Goal: Information Seeking & Learning: Learn about a topic

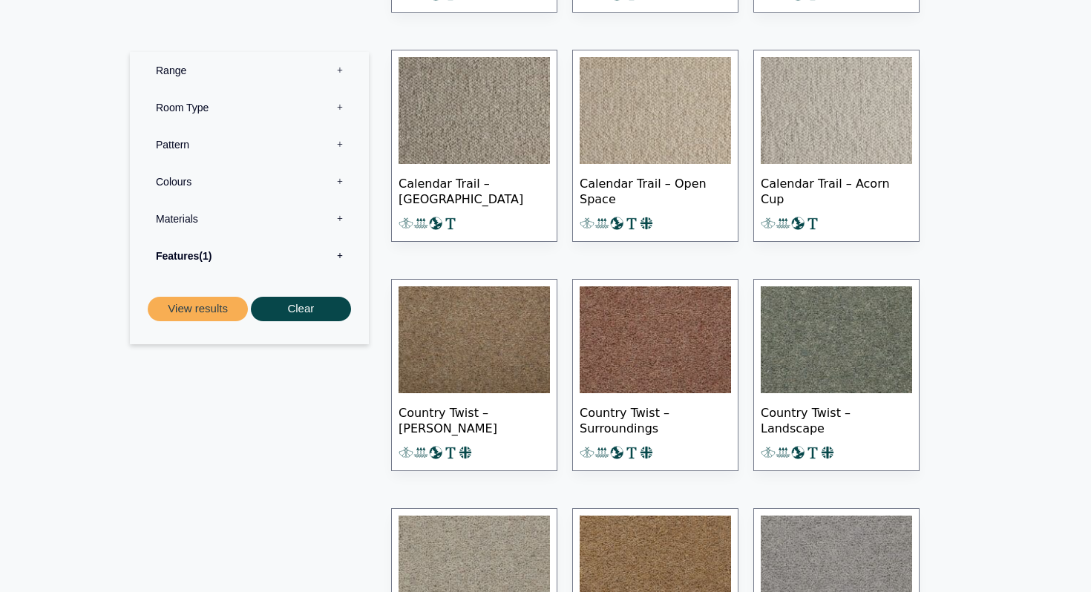
scroll to position [1310, 0]
click at [782, 351] on img at bounding box center [836, 339] width 151 height 107
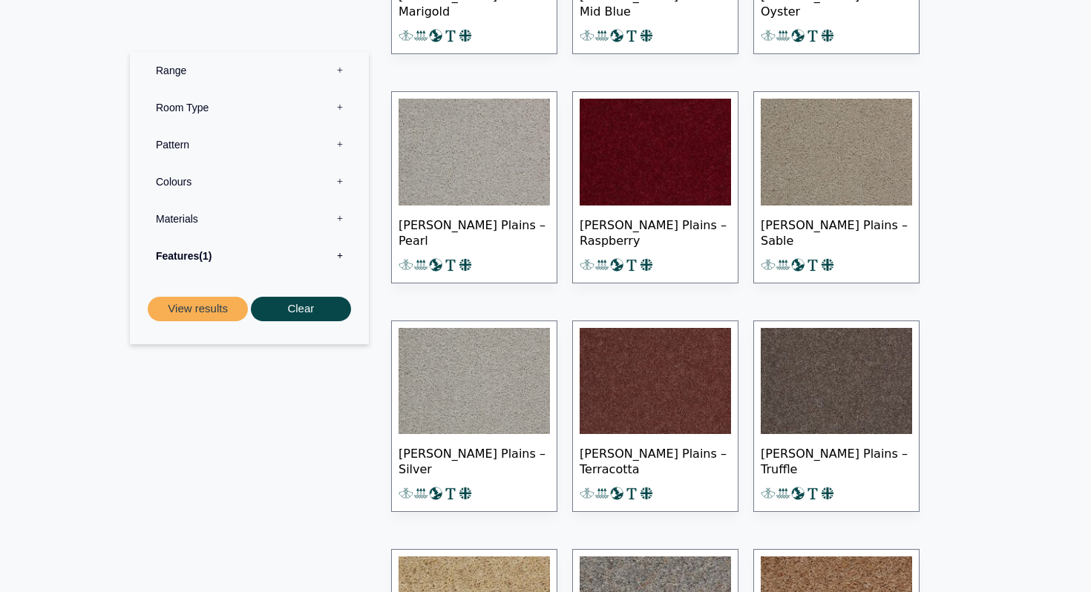
scroll to position [3560, 0]
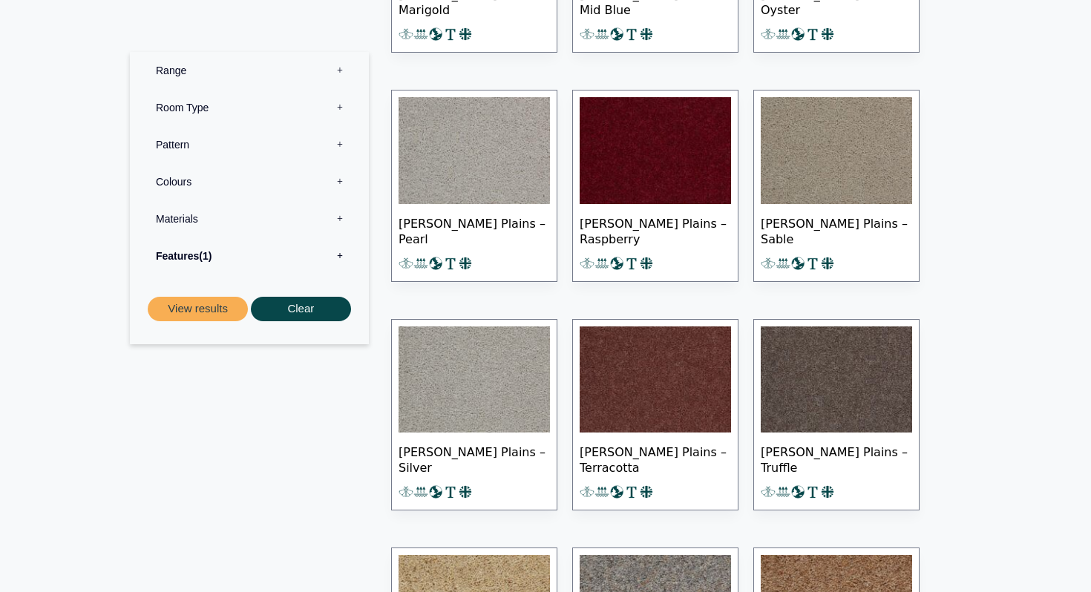
click at [455, 180] on img at bounding box center [473, 150] width 151 height 107
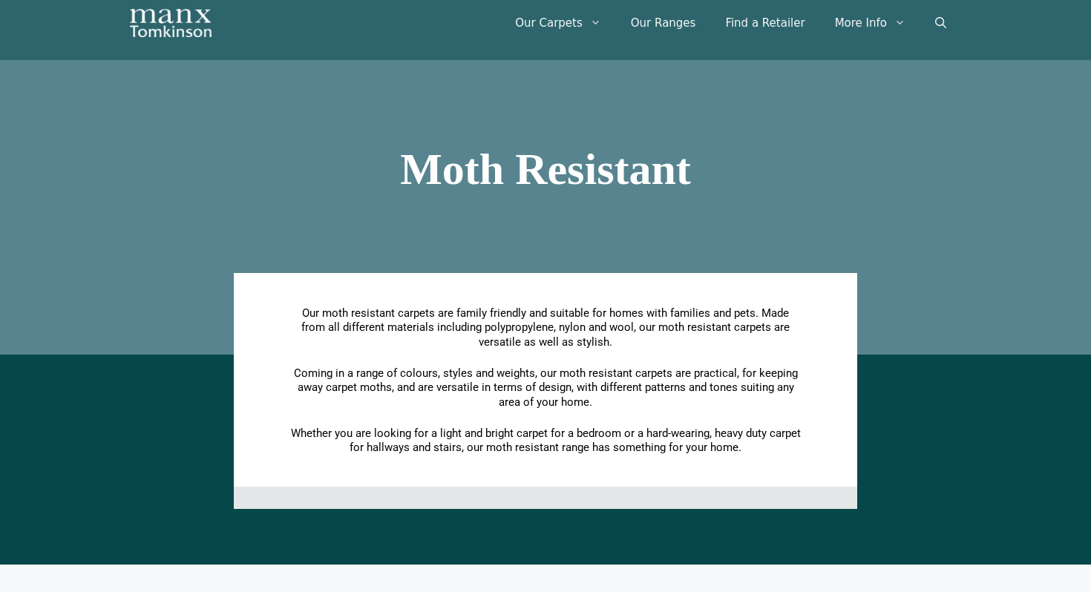
scroll to position [0, 0]
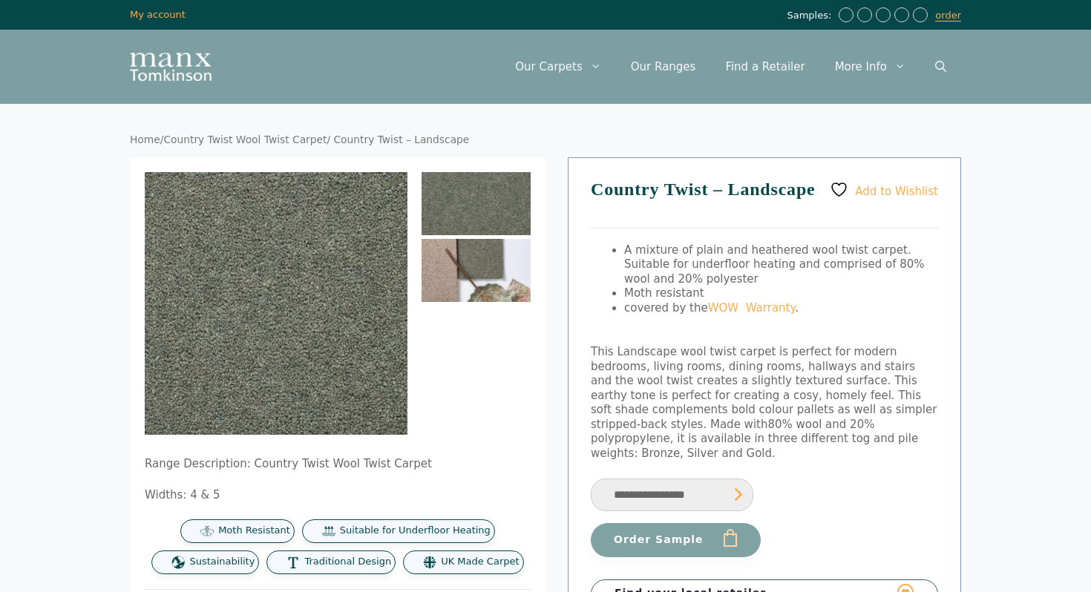
click at [471, 270] on img at bounding box center [475, 270] width 109 height 63
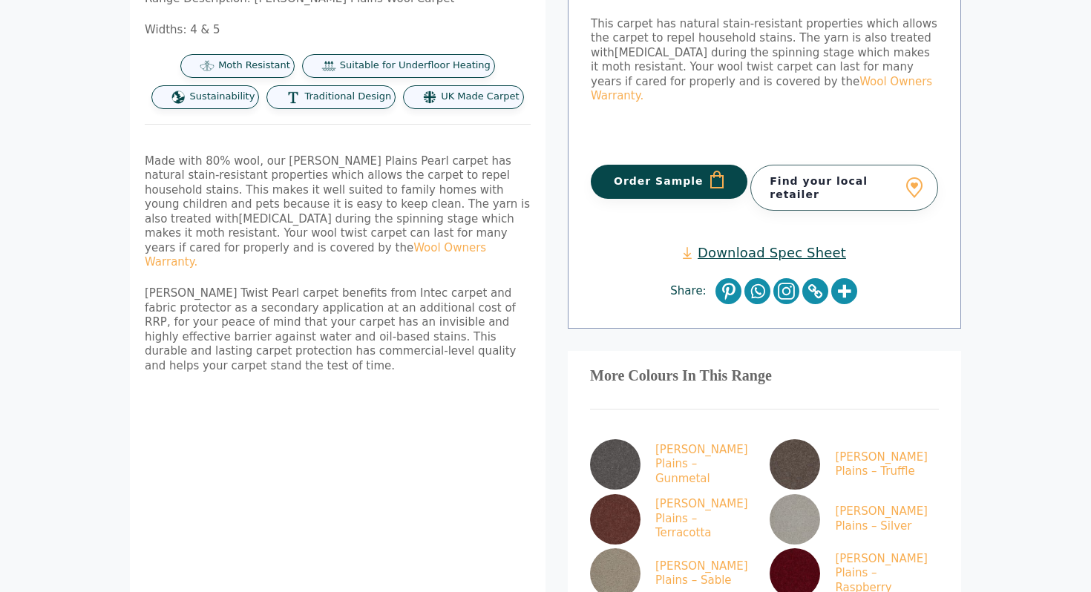
scroll to position [493, 0]
